Goal: Find specific page/section: Find specific page/section

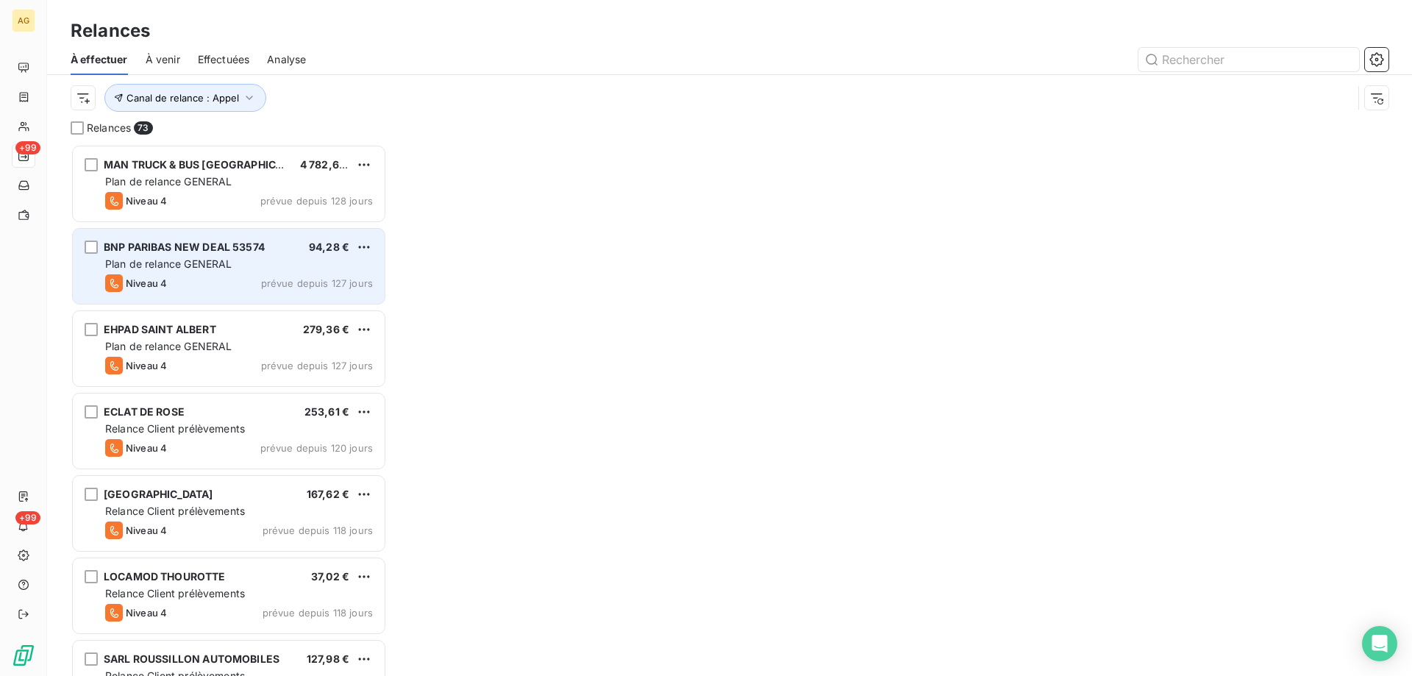
scroll to position [521, 305]
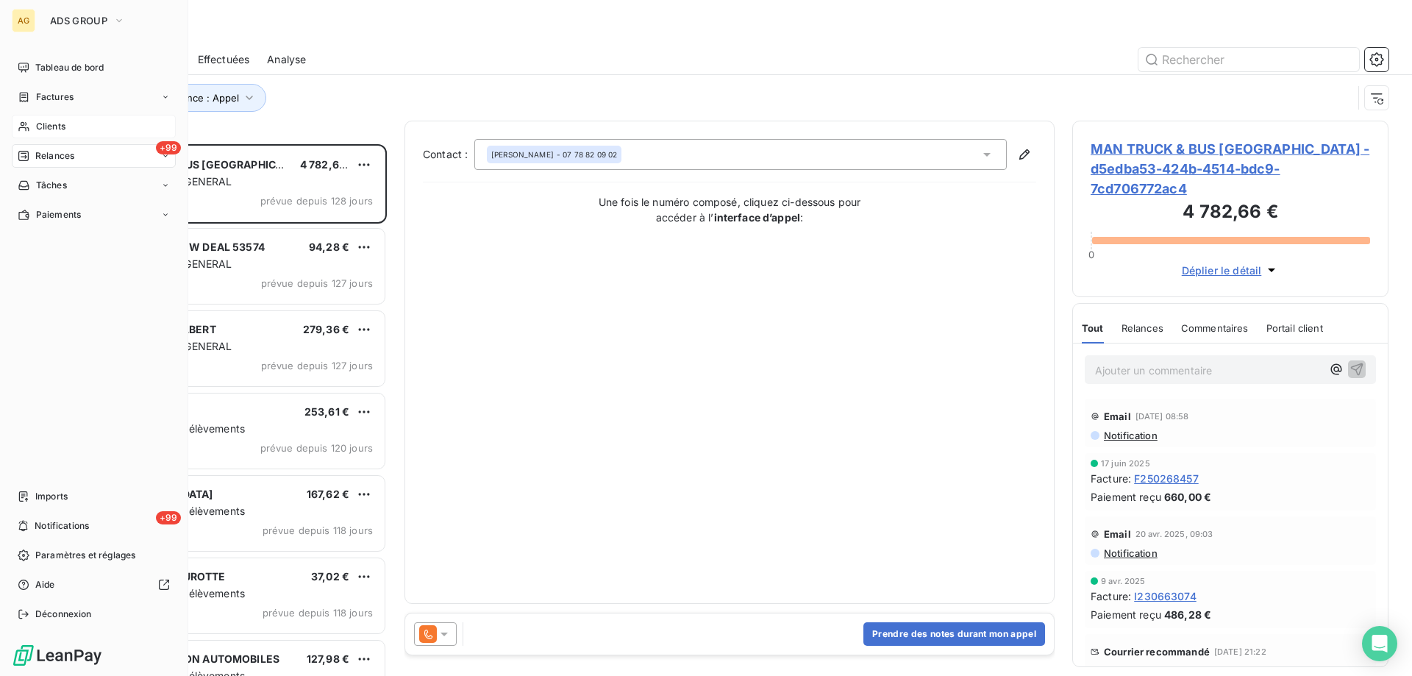
click at [44, 120] on span "Clients" at bounding box center [50, 126] width 29 height 13
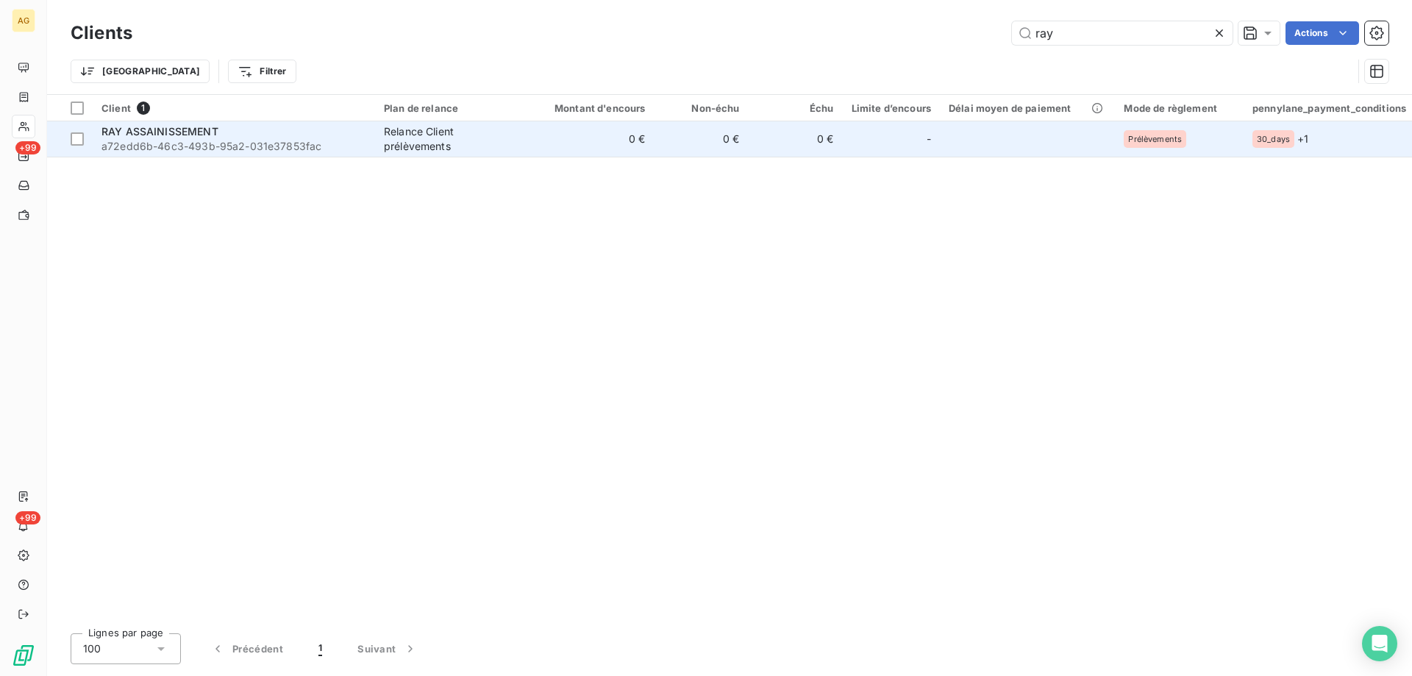
type input "ray"
click at [232, 136] on div "RAY ASSAINISSEMENT" at bounding box center [234, 131] width 265 height 15
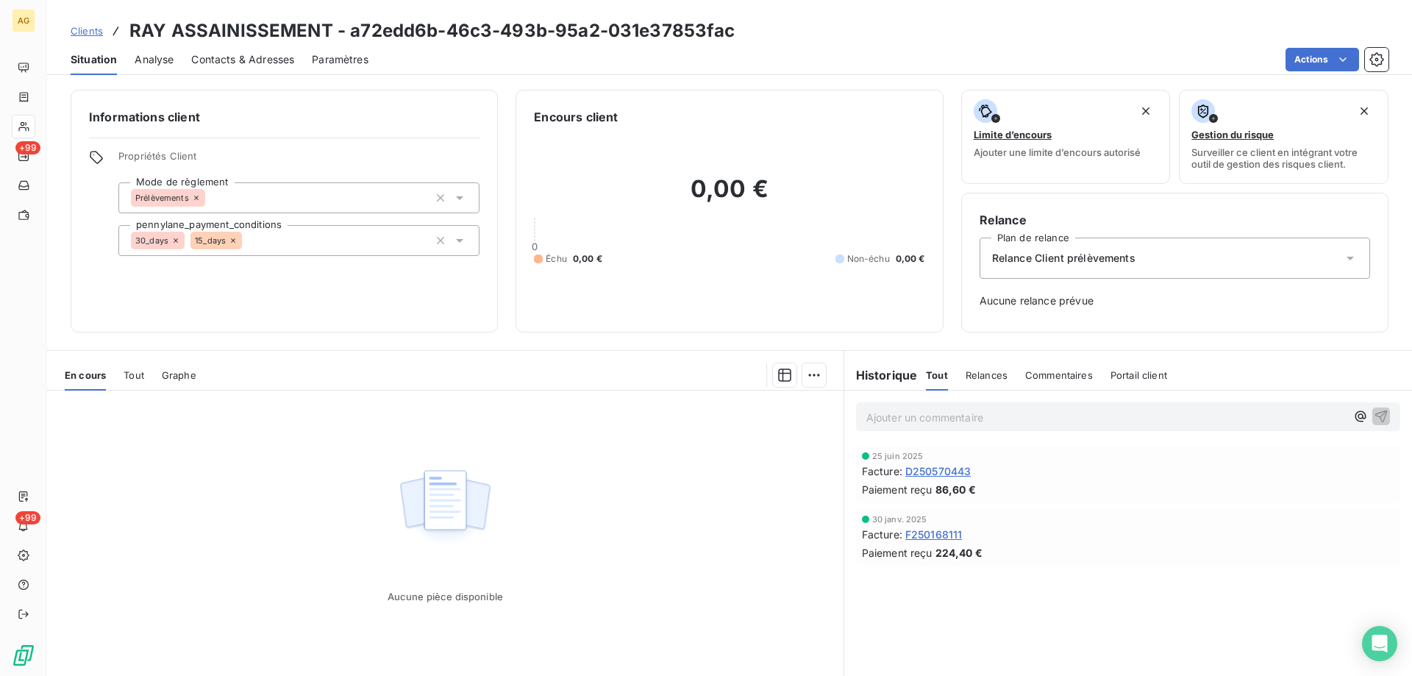
click at [125, 371] on span "Tout" at bounding box center [134, 375] width 21 height 12
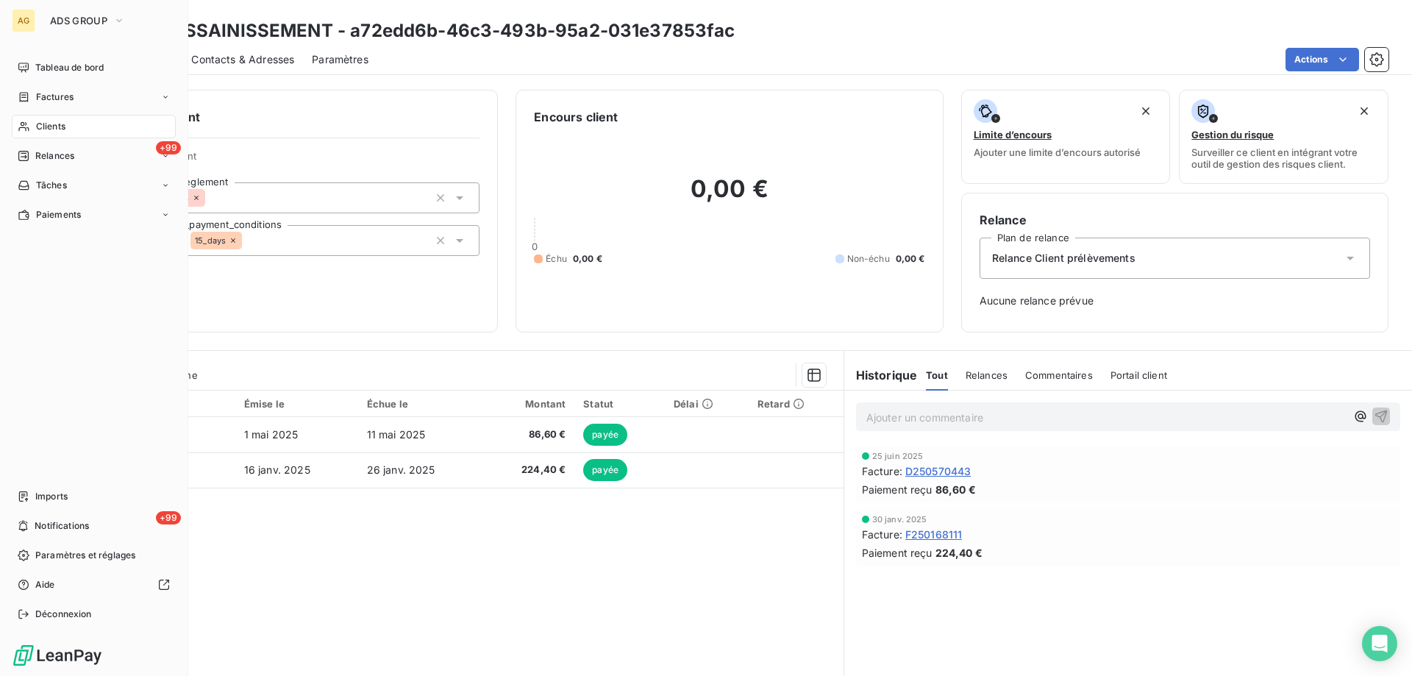
click at [56, 124] on span "Clients" at bounding box center [50, 126] width 29 height 13
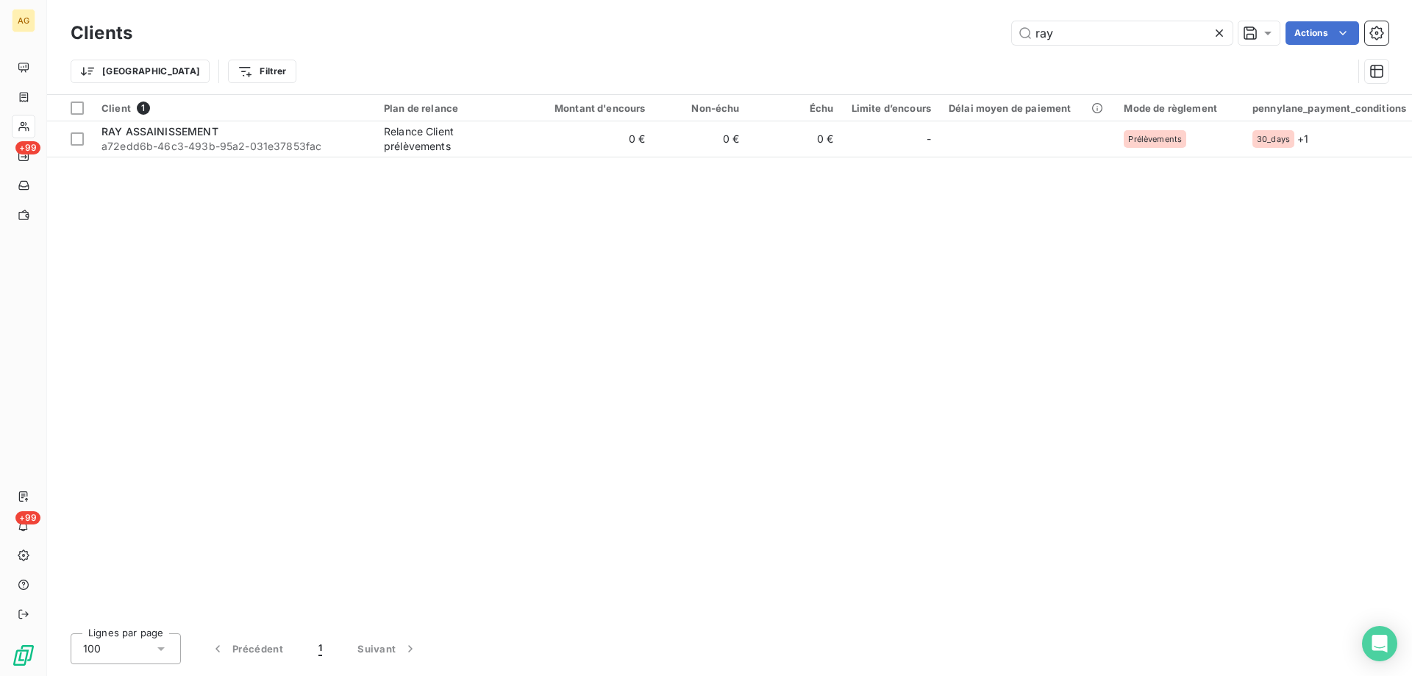
drag, startPoint x: 1107, startPoint y: 35, endPoint x: 961, endPoint y: 43, distance: 145.9
click at [978, 35] on div "ray Actions" at bounding box center [769, 33] width 1239 height 24
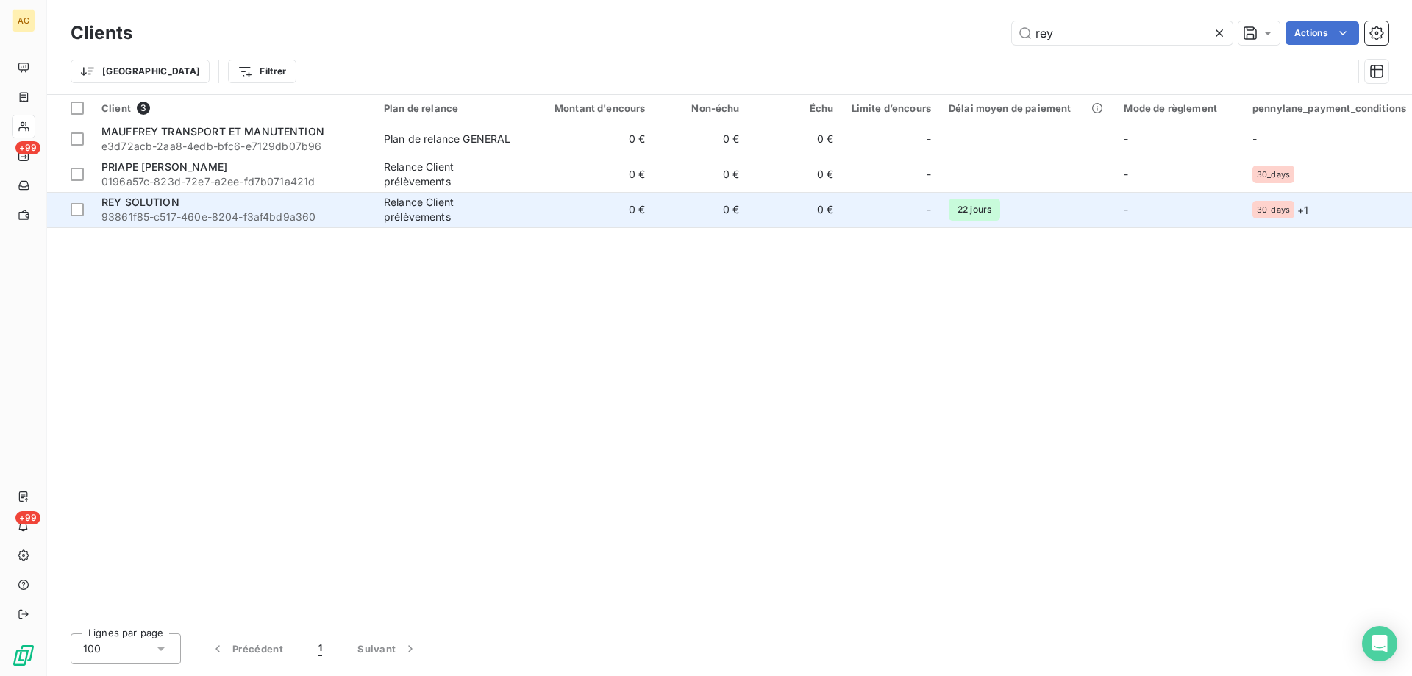
type input "rey"
click at [173, 204] on span "REY SOLUTION" at bounding box center [141, 202] width 78 height 13
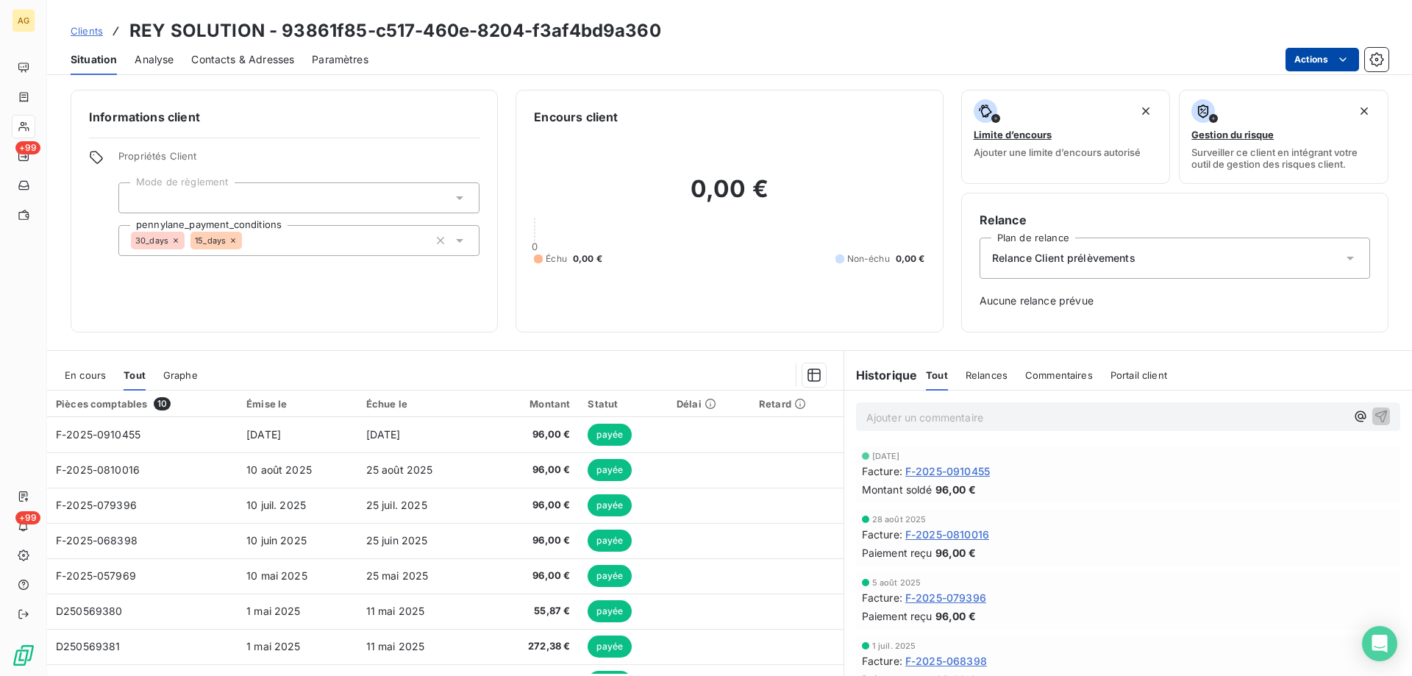
click at [1331, 59] on html "AG +99 +99 Clients REY SOLUTION - 93861f85-c517-460e-8204-f3af4bd9a360 Situatio…" at bounding box center [706, 338] width 1412 height 676
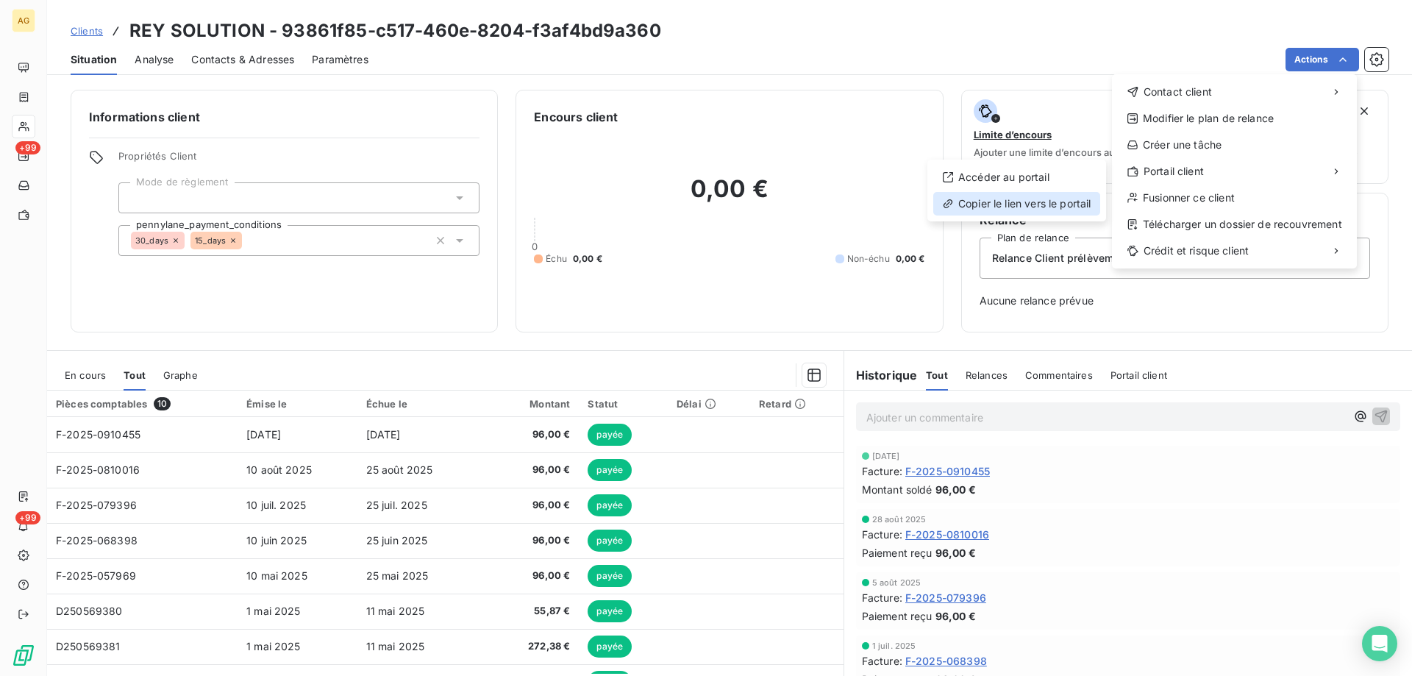
click at [997, 205] on div "Copier le lien vers le portail" at bounding box center [1016, 204] width 167 height 24
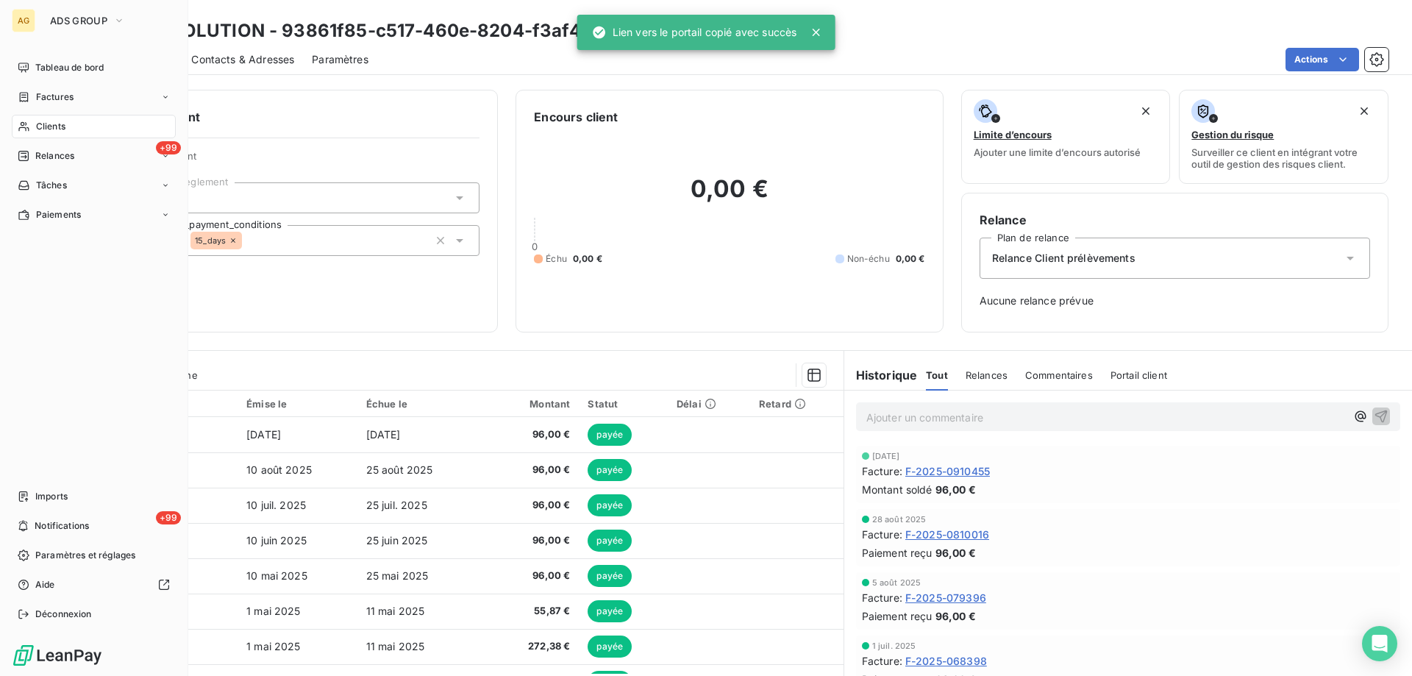
click at [48, 127] on span "Clients" at bounding box center [50, 126] width 29 height 13
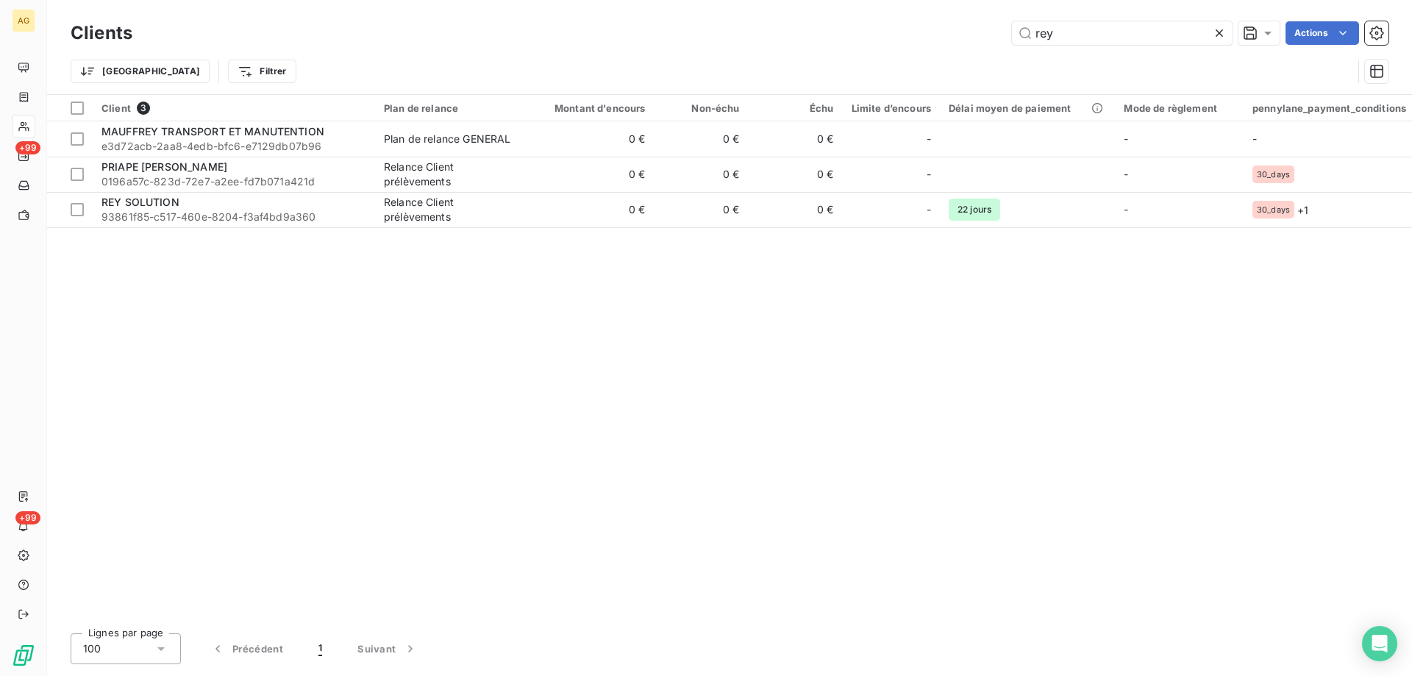
drag, startPoint x: 1079, startPoint y: 34, endPoint x: 909, endPoint y: 36, distance: 169.9
click at [948, 34] on div "rey Actions" at bounding box center [769, 33] width 1239 height 24
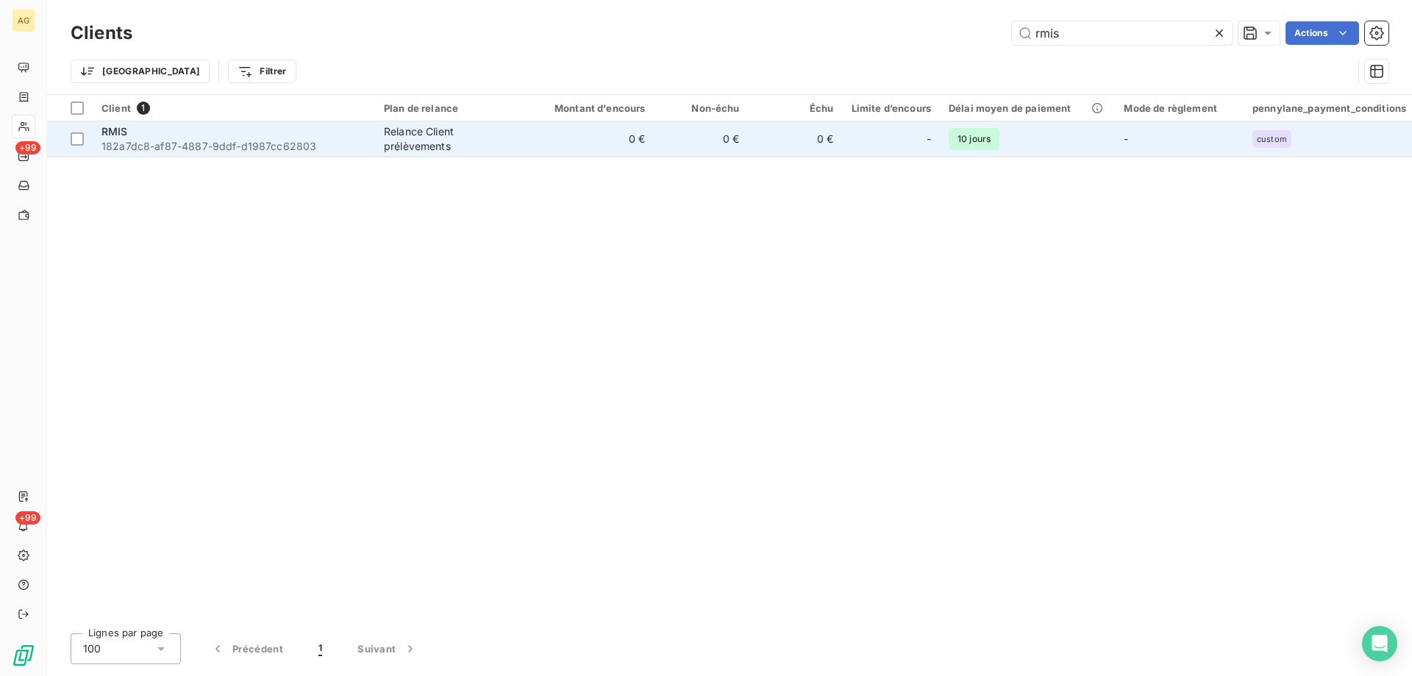
type input "rmis"
click at [232, 145] on span "182a7dc8-af87-4887-9ddf-d1987cc62803" at bounding box center [234, 146] width 265 height 15
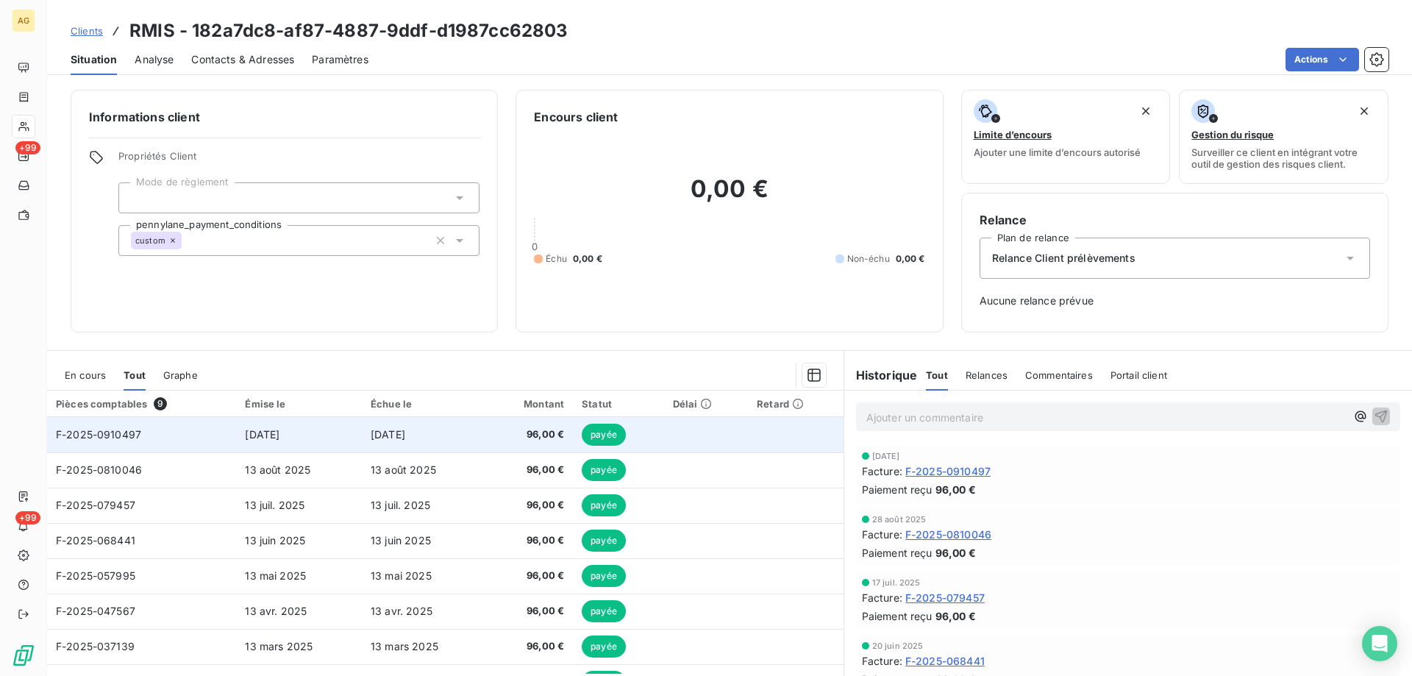
click at [69, 435] on span "F-2025-0910497" at bounding box center [98, 434] width 85 height 13
